Goal: Obtain resource: Obtain resource

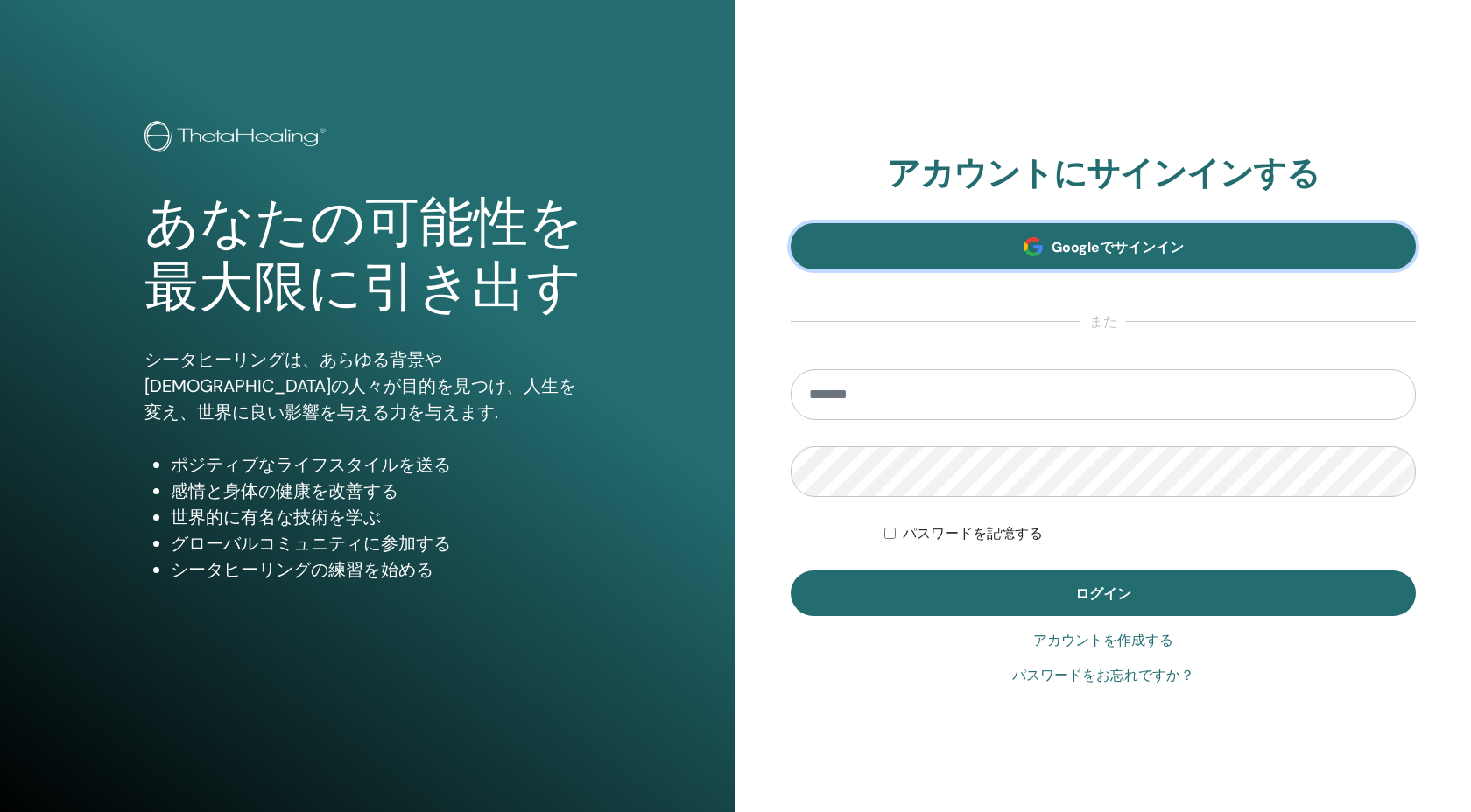
click at [981, 259] on link "Googleでサインイン" at bounding box center [1103, 246] width 626 height 46
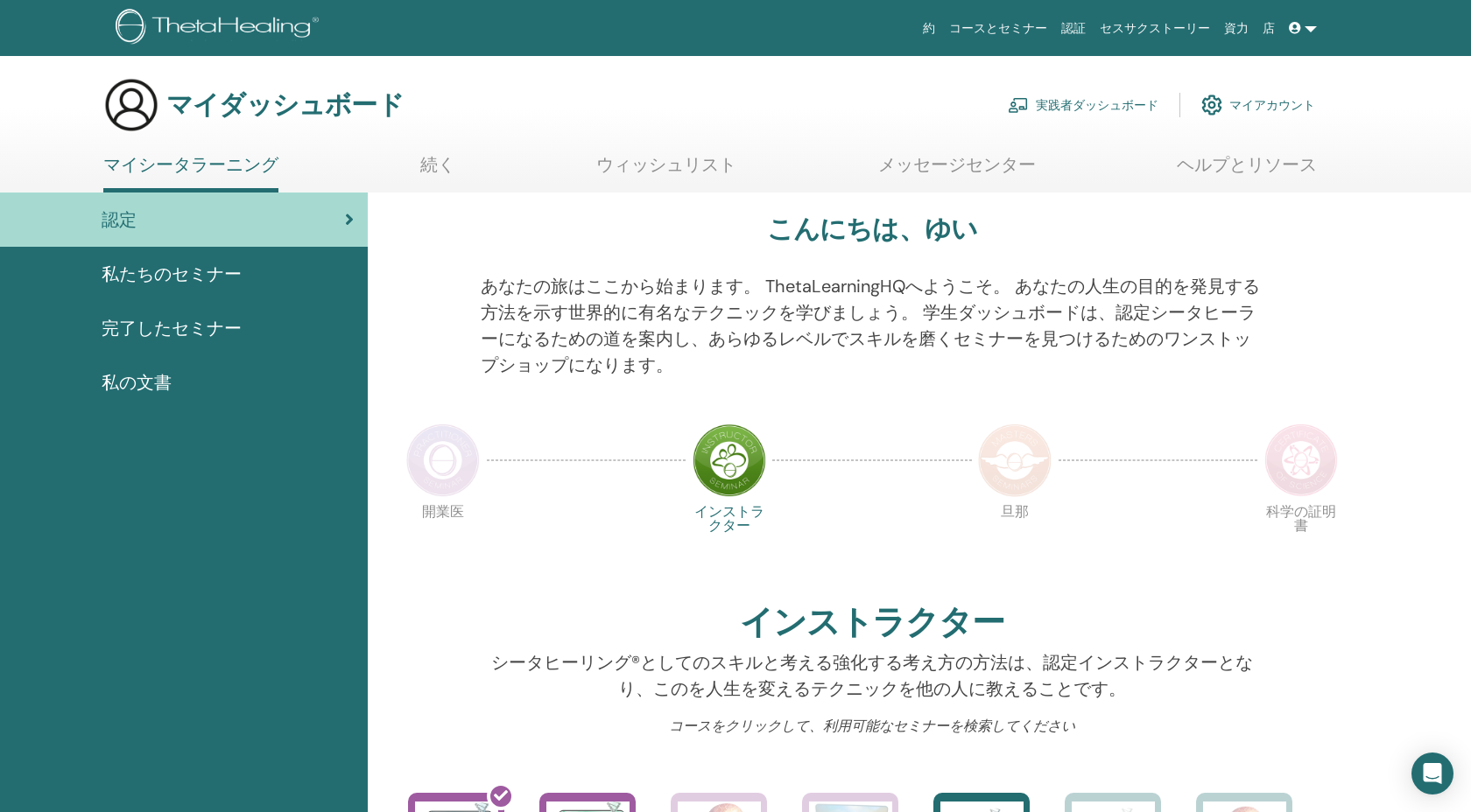
click at [1233, 106] on font "マイアカウント" at bounding box center [1272, 106] width 86 height 16
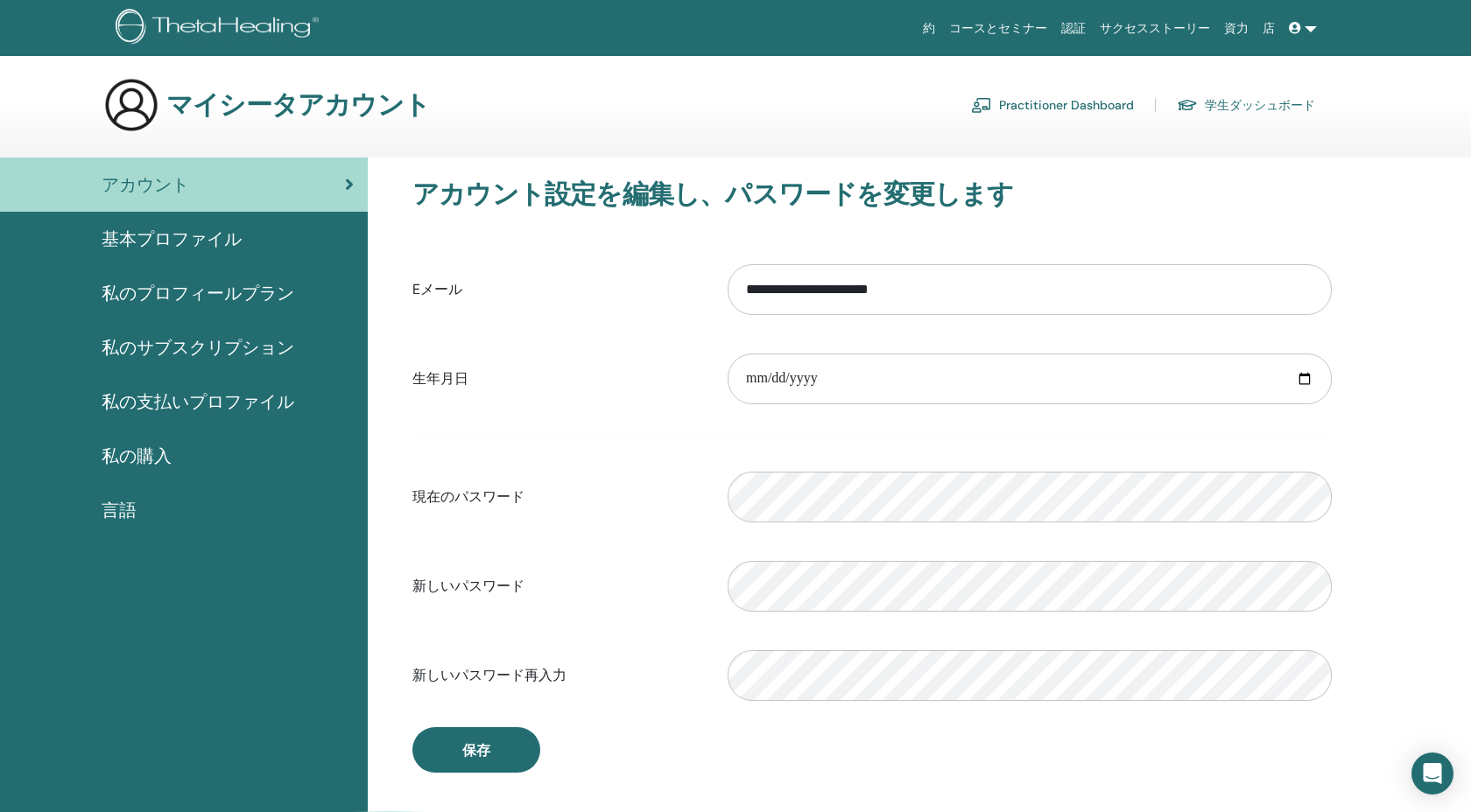
click at [287, 244] on div "基本プロファイル" at bounding box center [184, 239] width 340 height 26
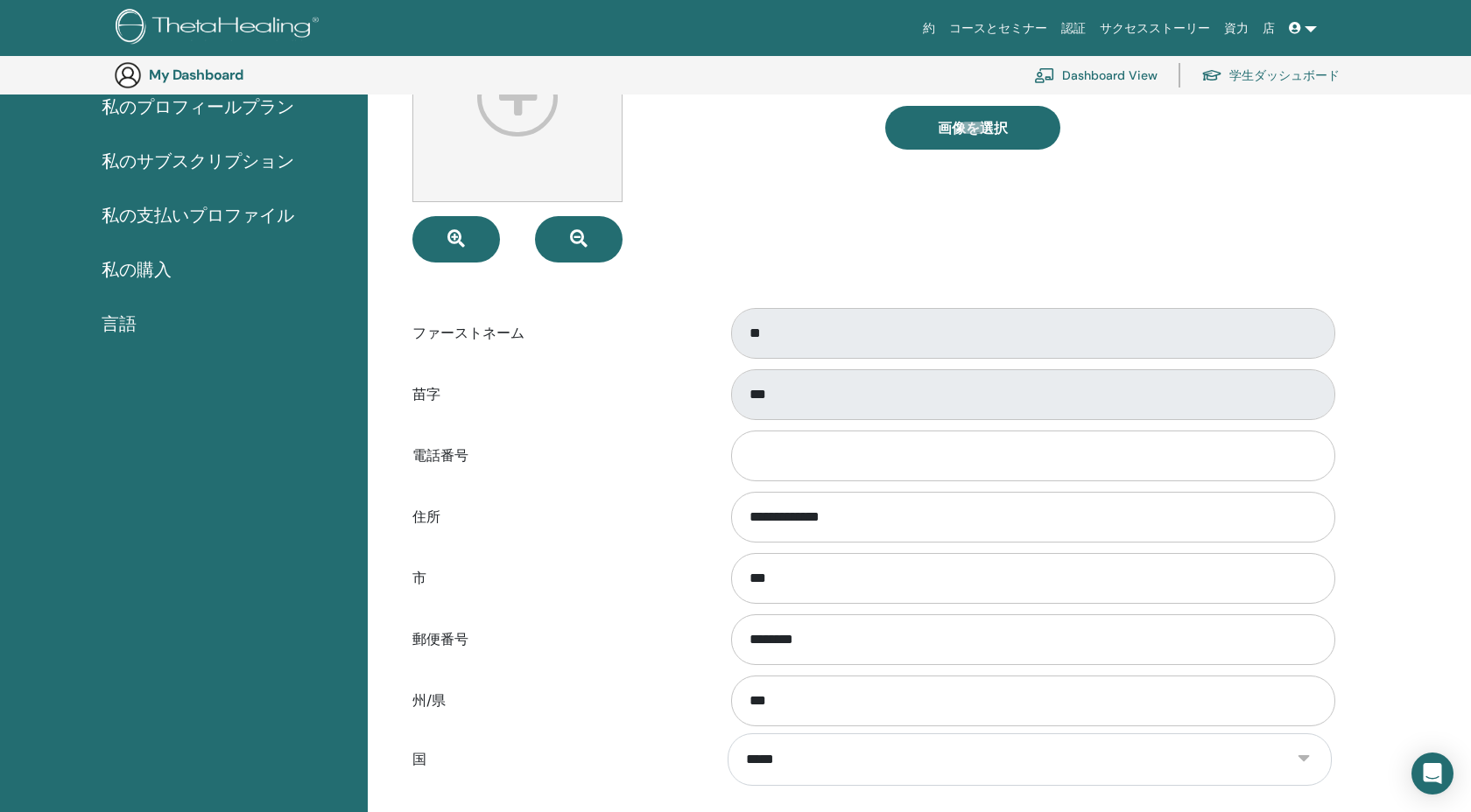
scroll to position [221, 0]
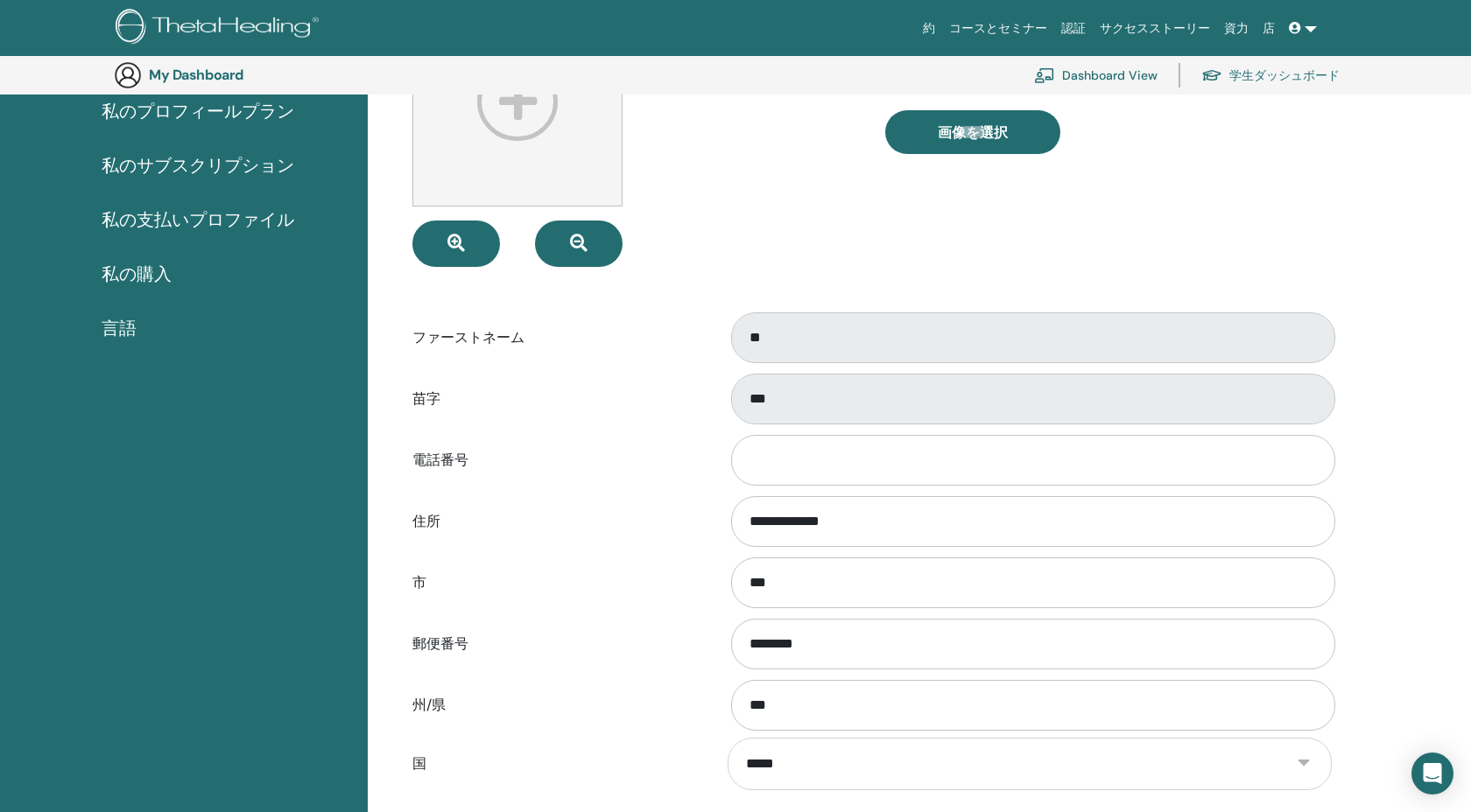
click at [241, 225] on span "私の支払いプロファイル" at bounding box center [198, 220] width 193 height 26
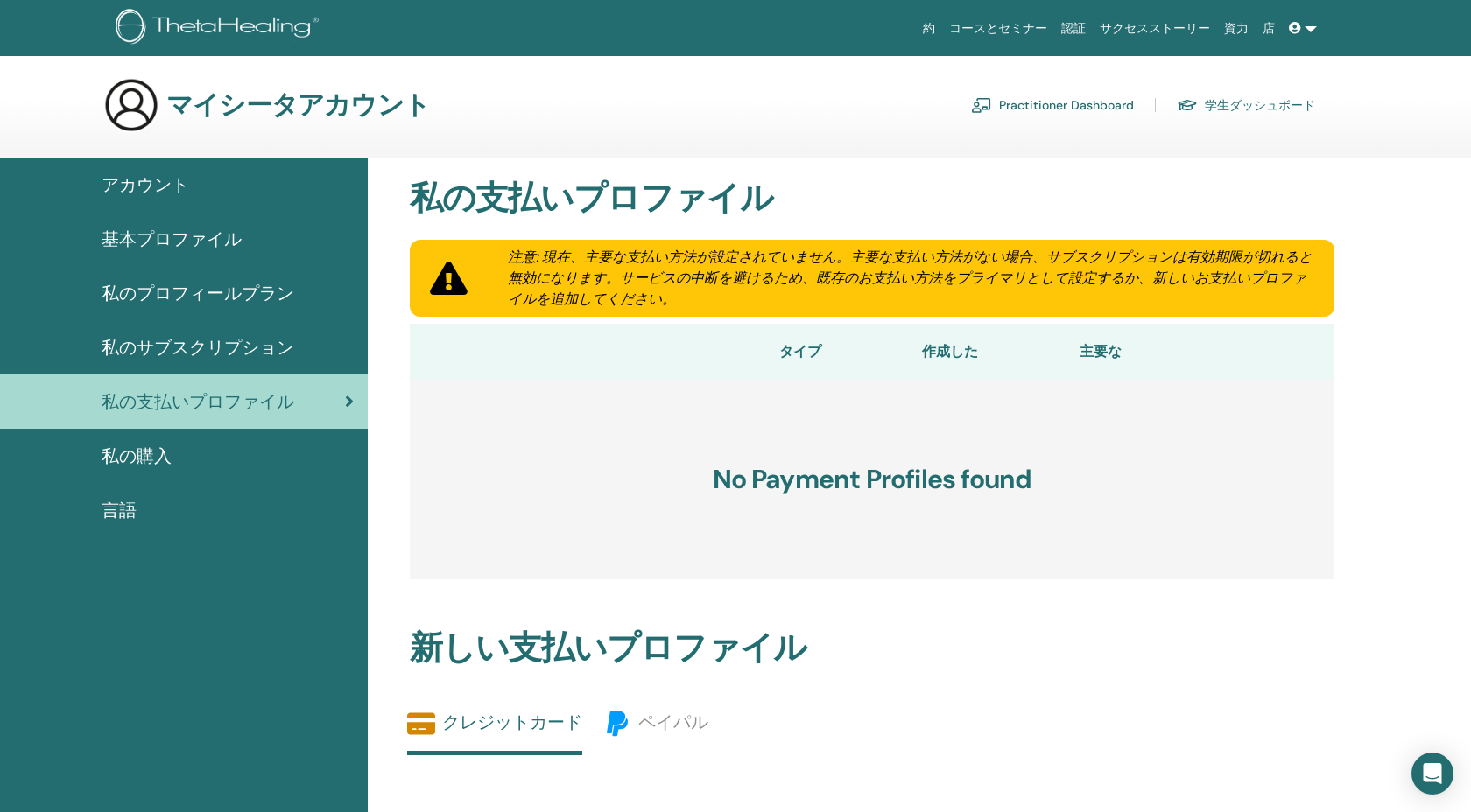
click at [183, 453] on div "私の購入" at bounding box center [184, 455] width 340 height 26
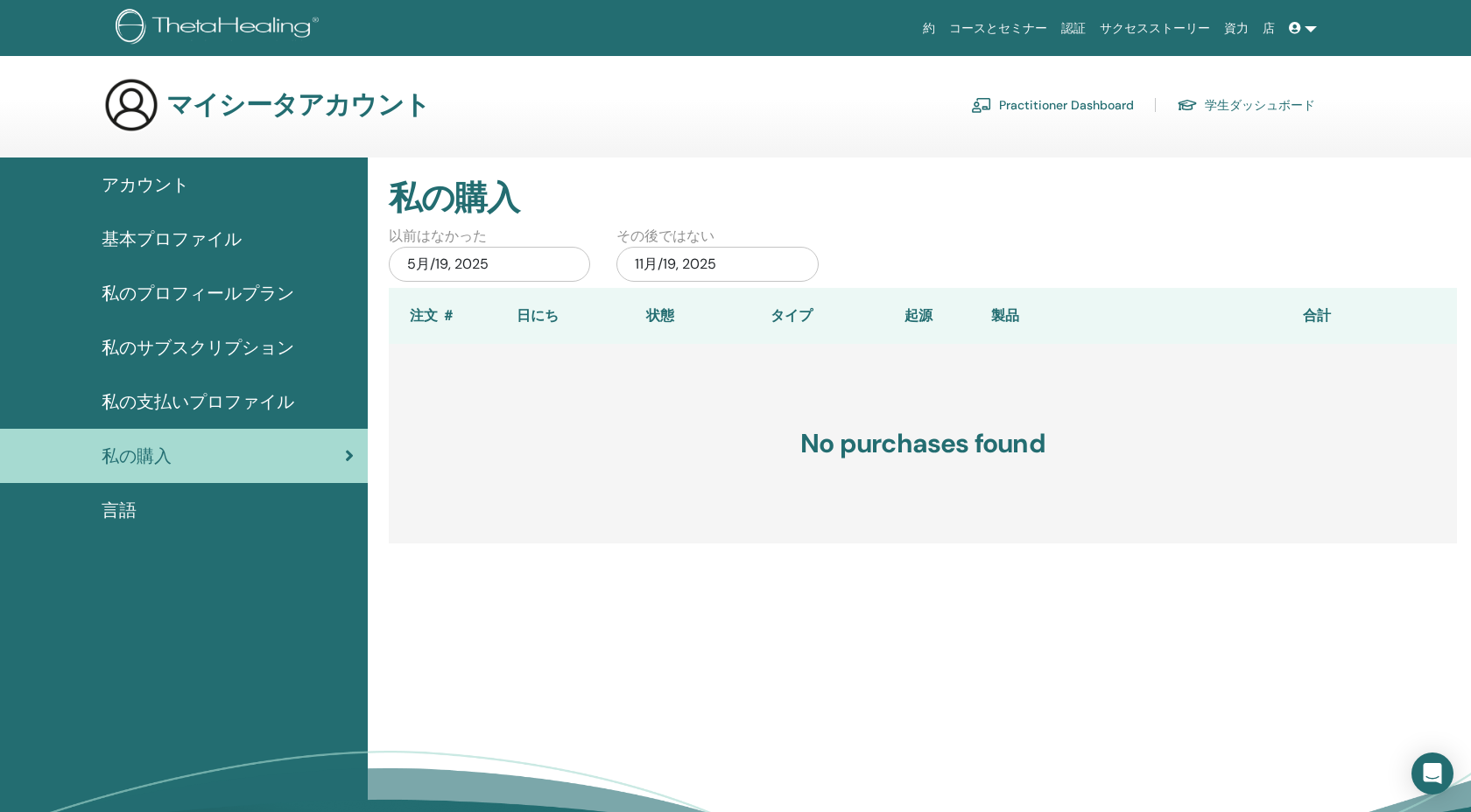
click at [179, 342] on span "私のサブスクリプション" at bounding box center [198, 348] width 193 height 26
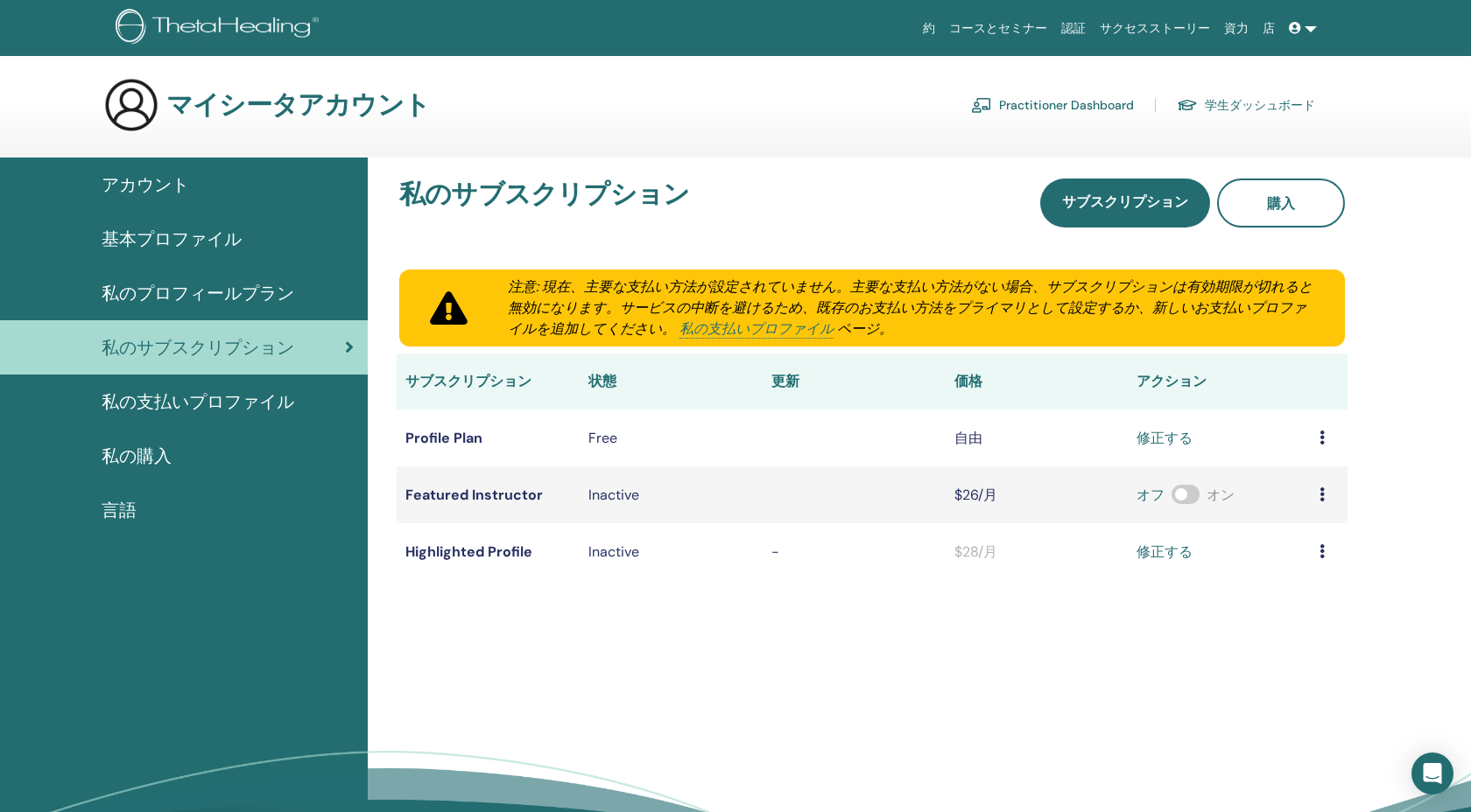
click at [164, 189] on span "アカウント" at bounding box center [146, 185] width 88 height 26
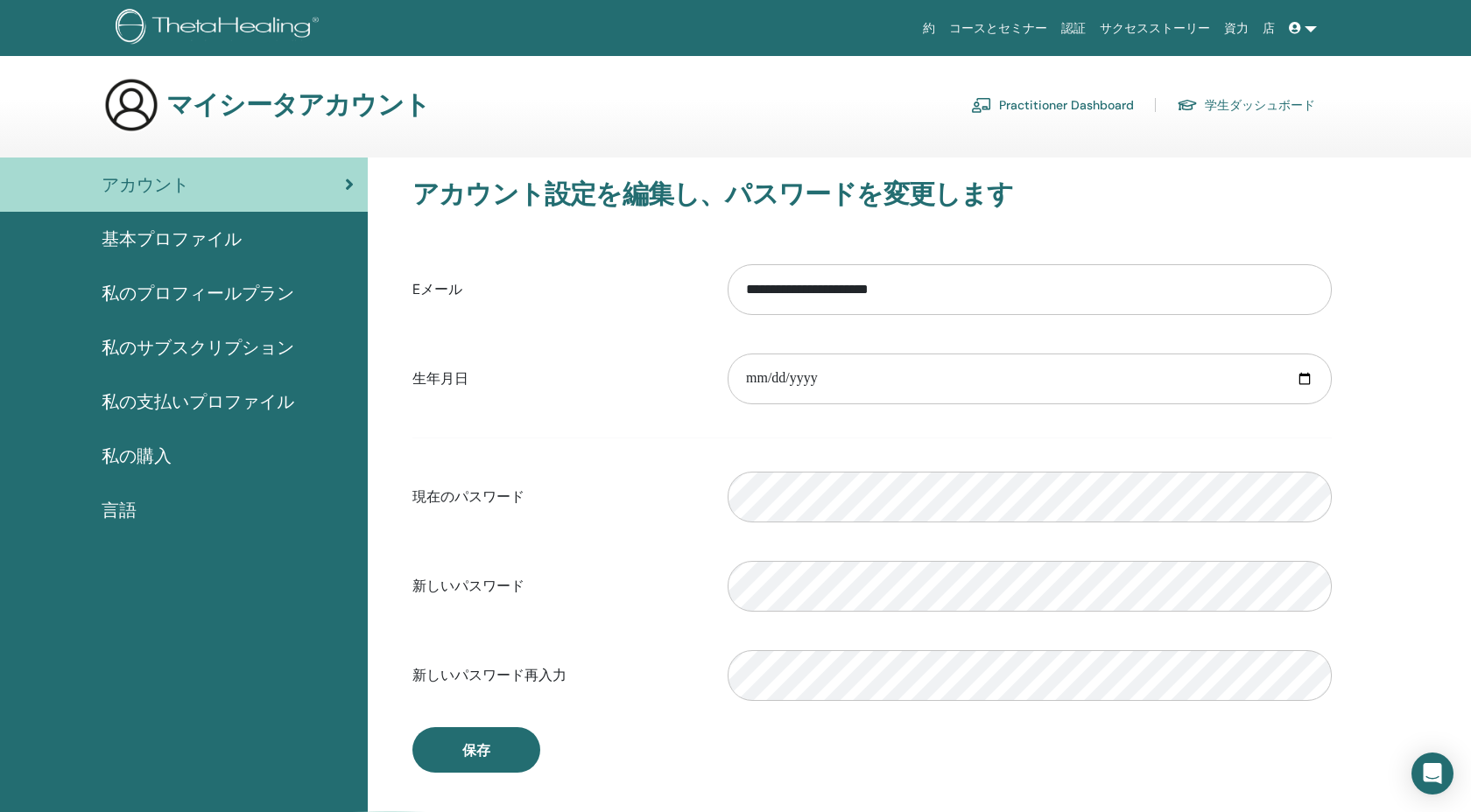
click at [181, 110] on h3 "マイシータアカウント" at bounding box center [299, 105] width 264 height 32
click at [265, 23] on img at bounding box center [220, 28] width 209 height 39
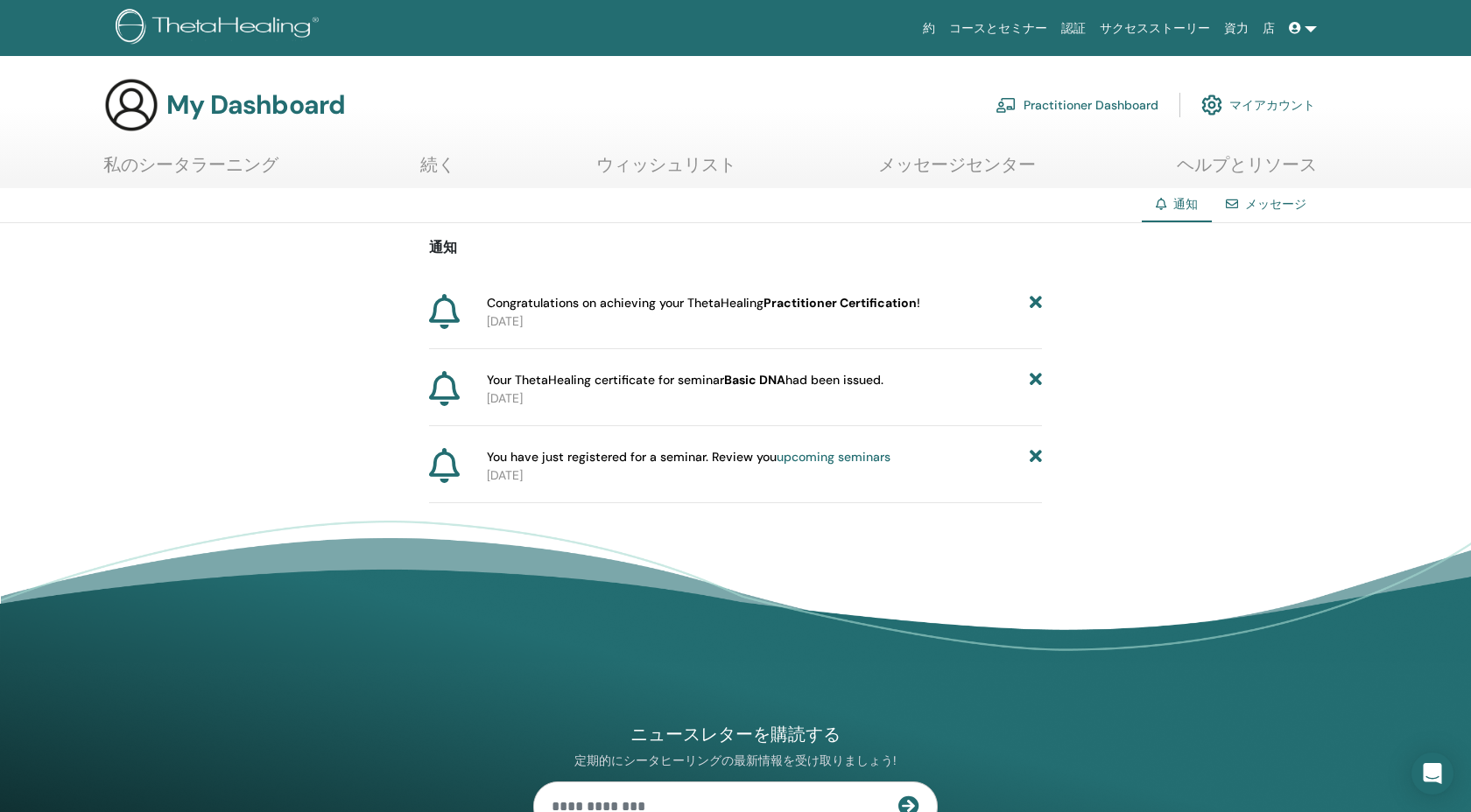
click at [1250, 207] on link "メッセージ" at bounding box center [1275, 204] width 61 height 16
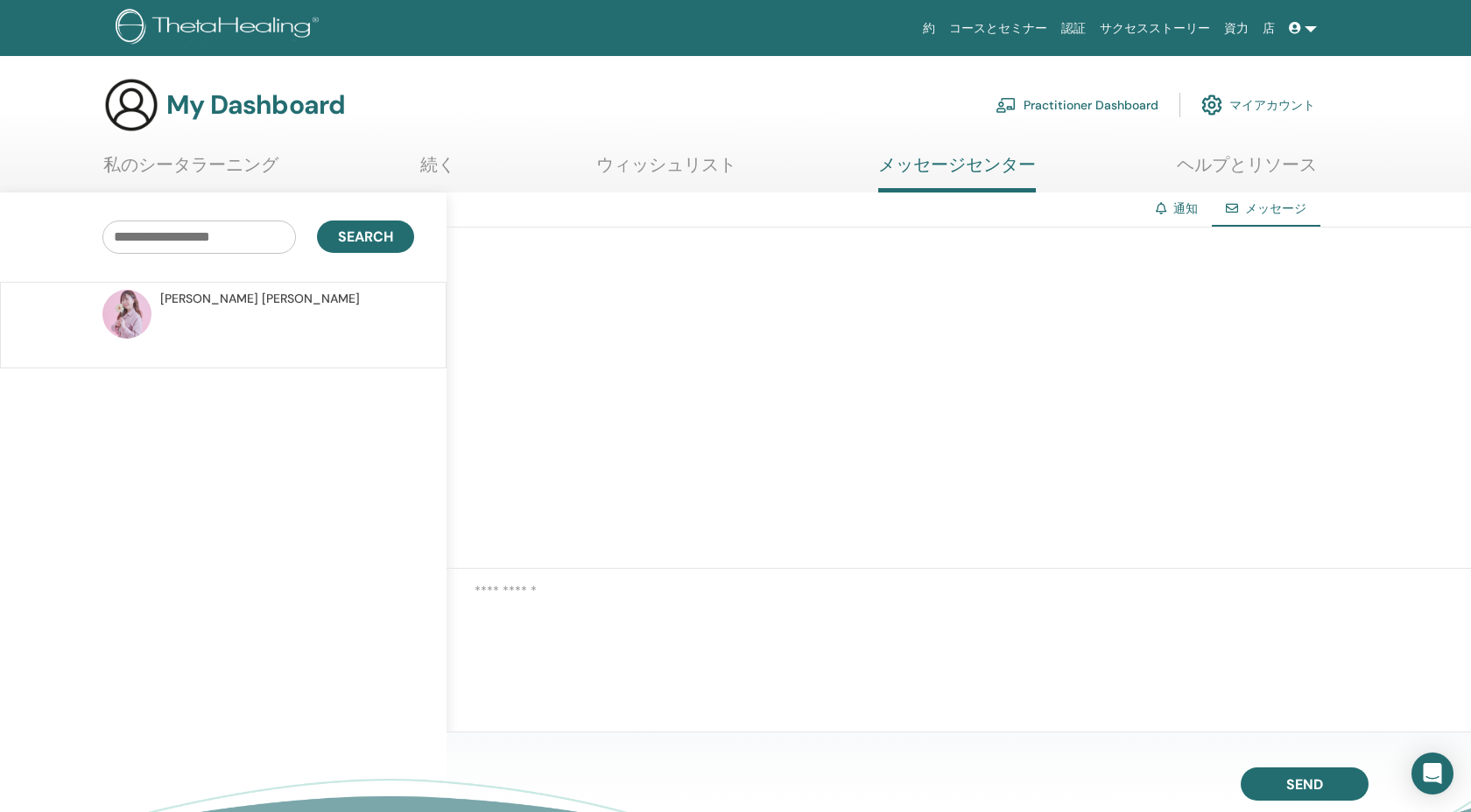
click at [1174, 212] on link "通知" at bounding box center [1185, 209] width 25 height 16
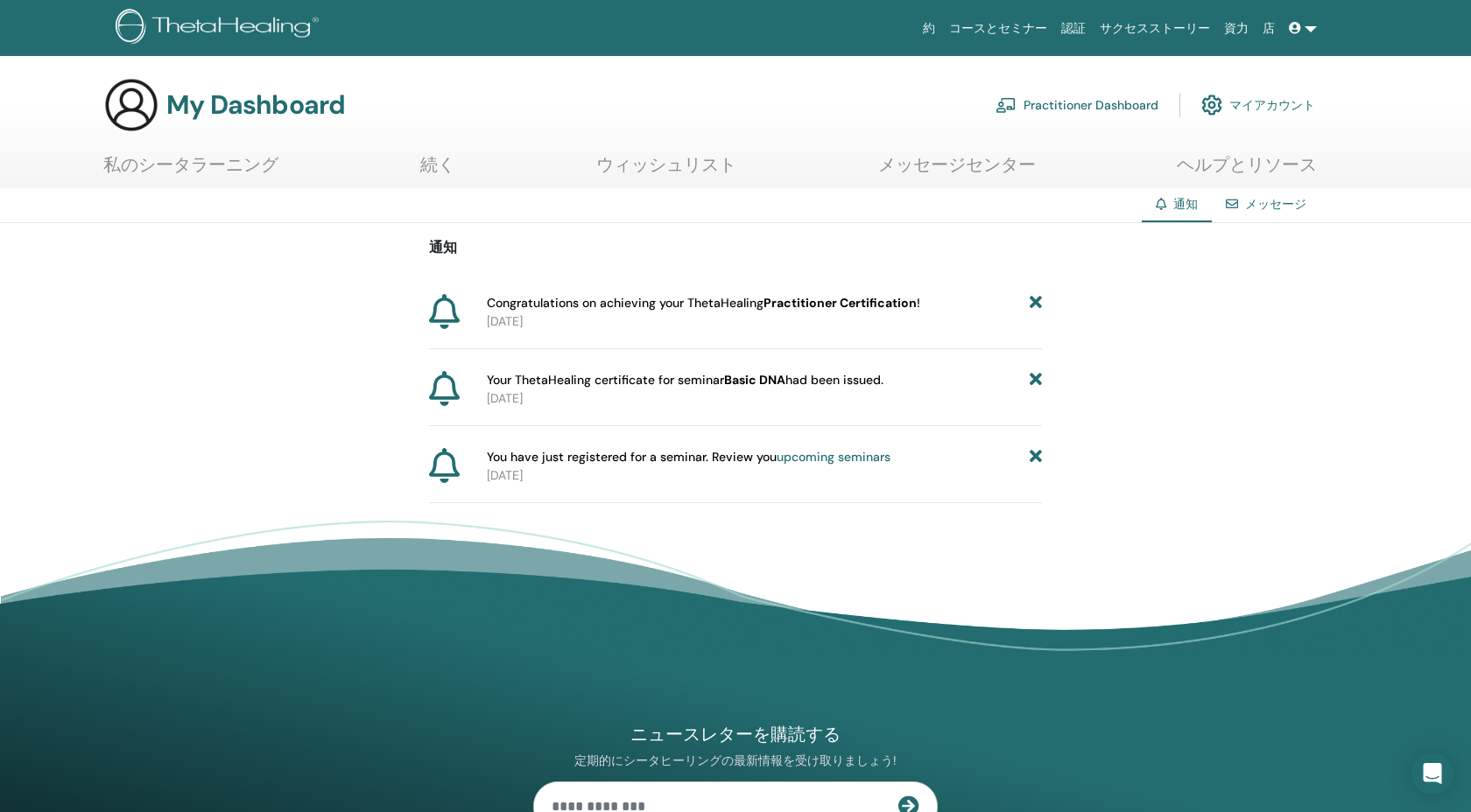
click at [266, 171] on link "私のシータラーニング" at bounding box center [190, 171] width 175 height 34
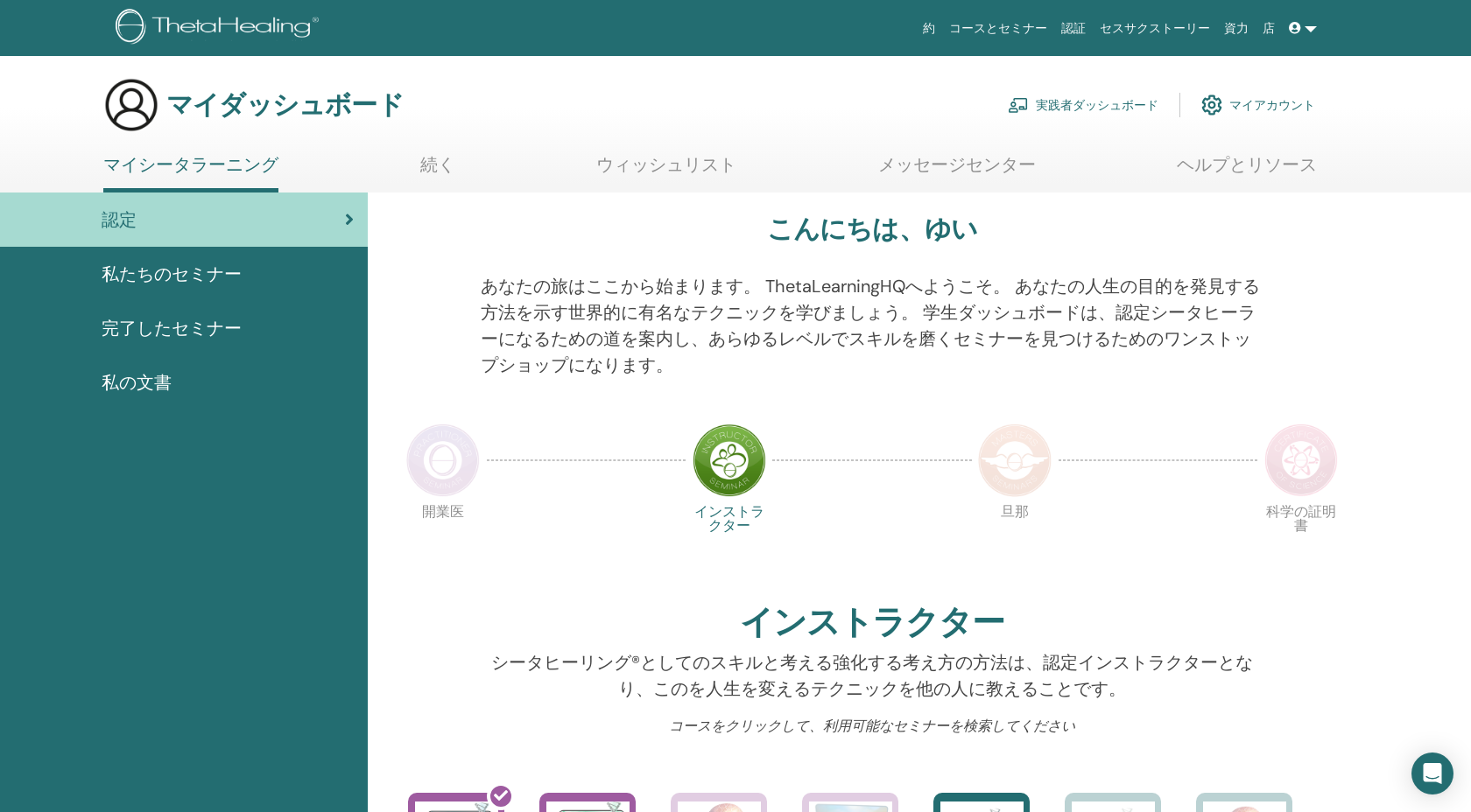
click at [265, 381] on div "私の文書" at bounding box center [184, 383] width 340 height 26
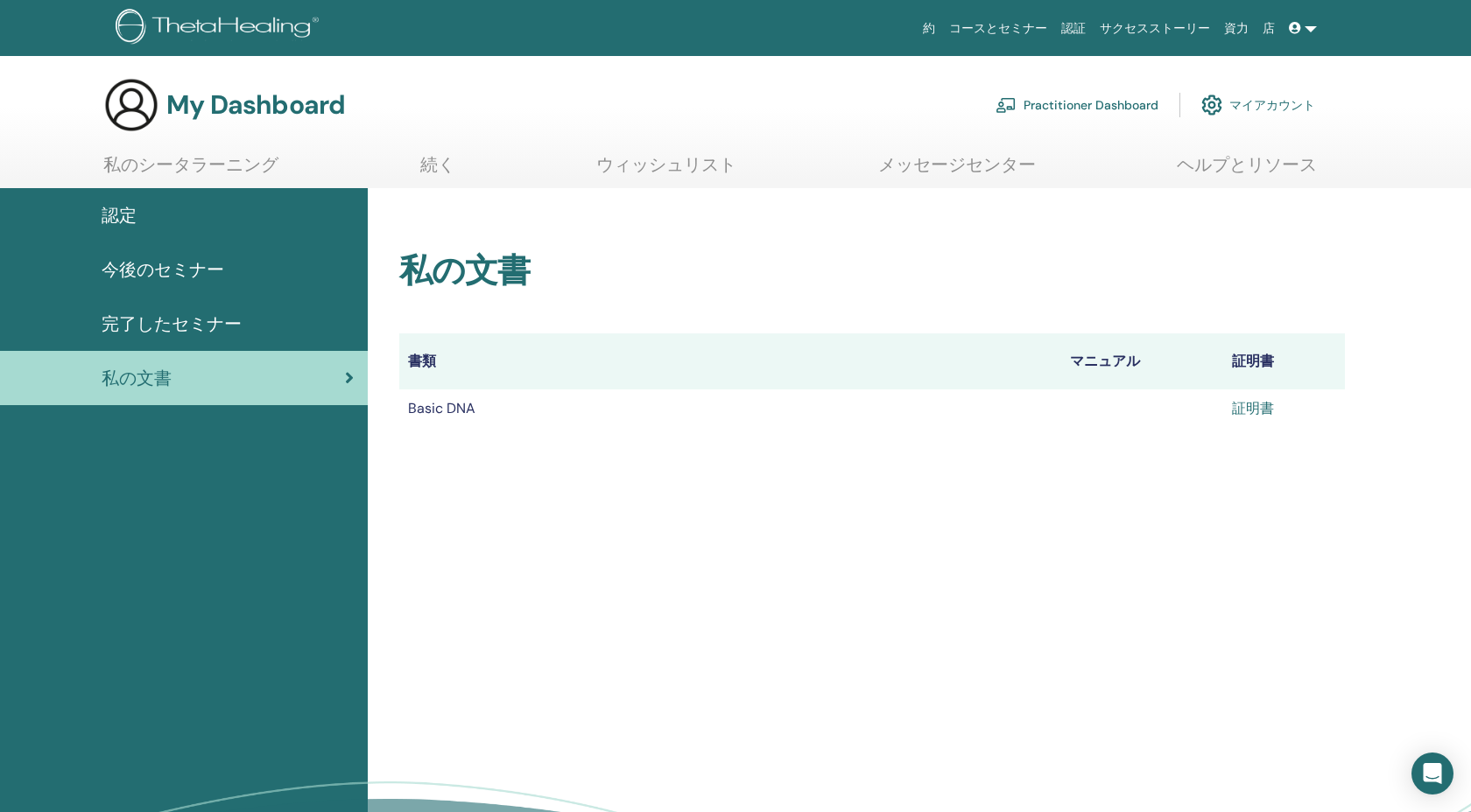
click at [1243, 406] on link "証明書" at bounding box center [1253, 408] width 42 height 18
click at [232, 174] on link "私のシータラーニング" at bounding box center [190, 171] width 175 height 34
